Goal: Complete application form

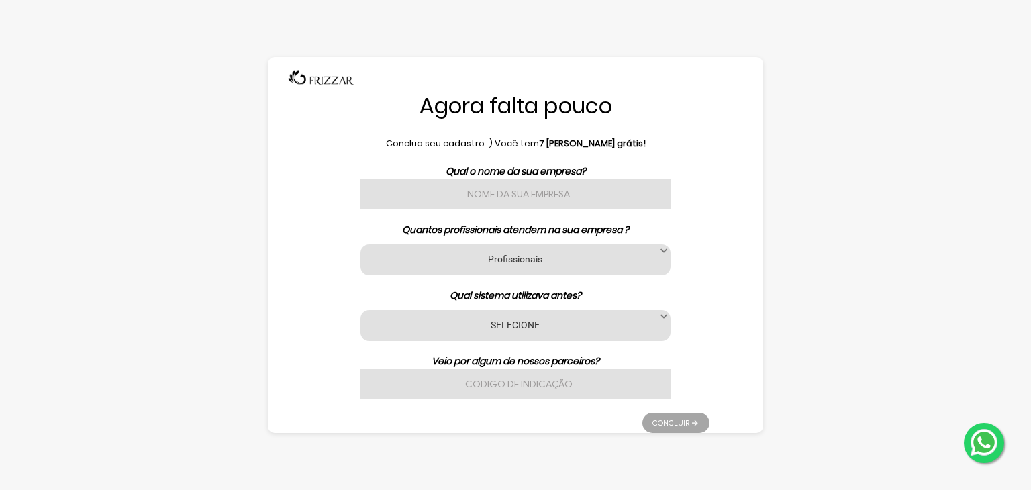
click at [544, 199] on input "text" at bounding box center [515, 194] width 310 height 31
type input "R"
type input "[PERSON_NAME]"
click at [605, 263] on label "Profissionais" at bounding box center [515, 258] width 276 height 13
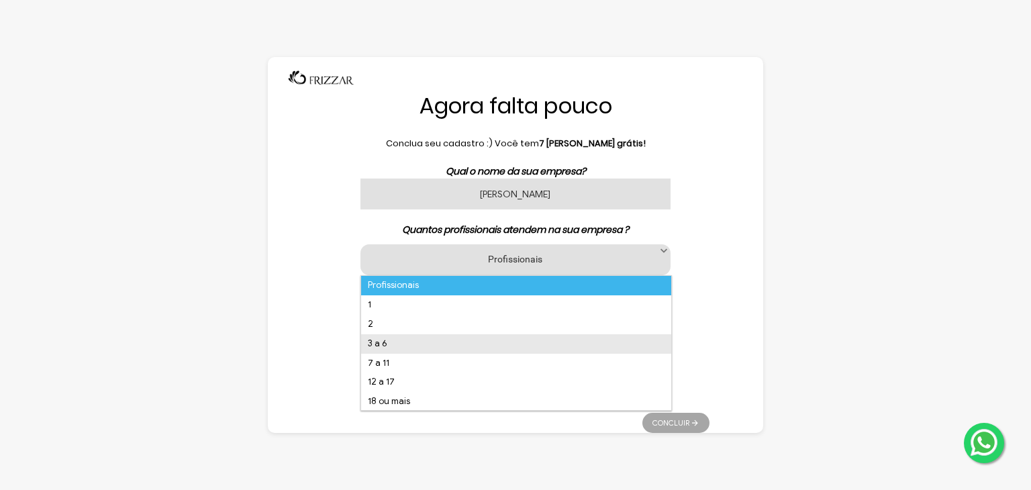
click at [498, 344] on li "3 a 6" at bounding box center [516, 343] width 310 height 19
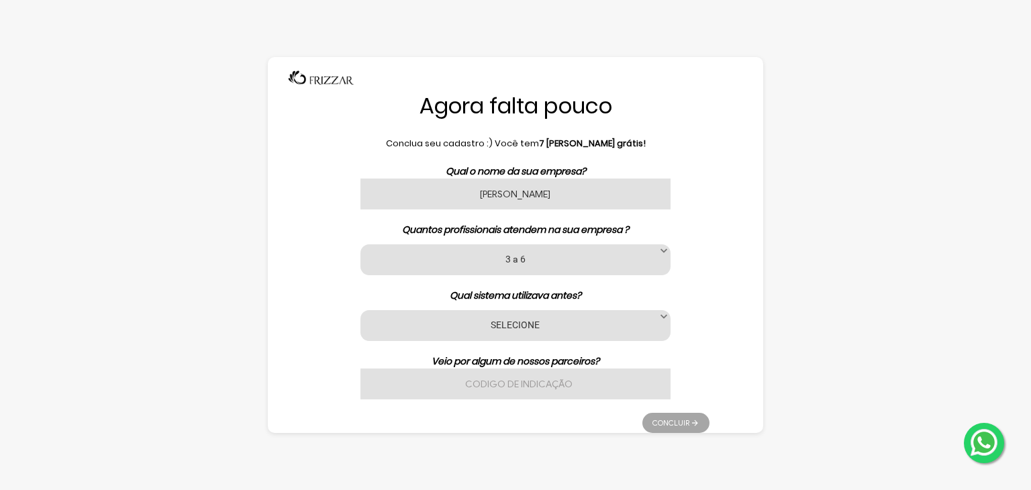
click at [498, 334] on div "SELECIONE Nenhum App [PERSON_NAME] Avec Beauty Date [PERSON_NAME] Code [PERSON_…" at bounding box center [515, 325] width 310 height 31
click at [634, 325] on label "SELECIONE" at bounding box center [515, 324] width 276 height 13
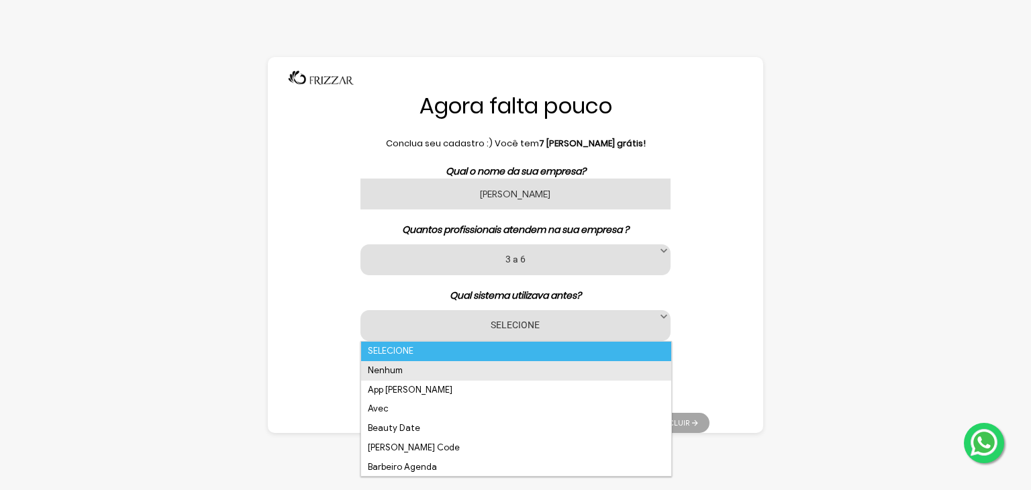
click at [612, 364] on li "Nenhum" at bounding box center [516, 370] width 310 height 19
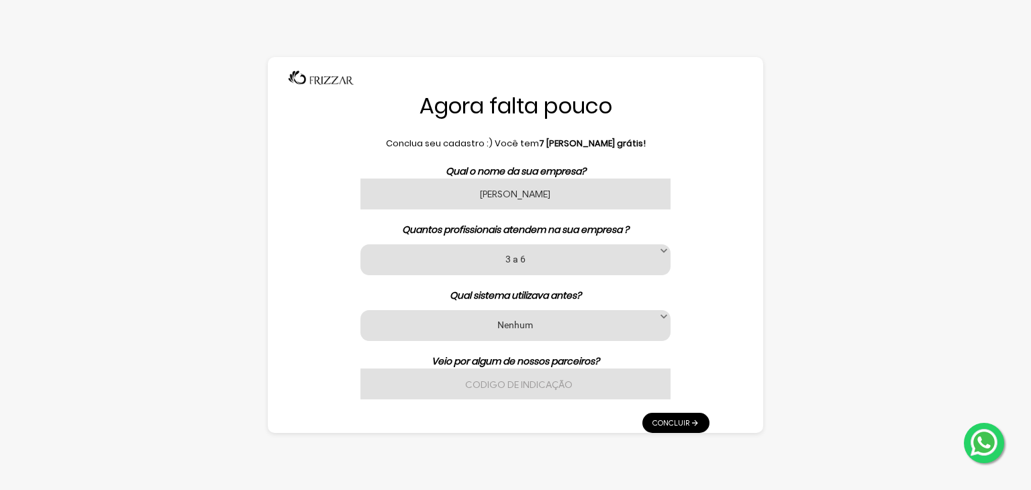
click at [615, 387] on input "text" at bounding box center [515, 383] width 310 height 31
click at [687, 422] on link "Concluir" at bounding box center [675, 423] width 67 height 20
click at [693, 427] on li "Concluir" at bounding box center [675, 419] width 67 height 27
